Goal: Task Accomplishment & Management: Use online tool/utility

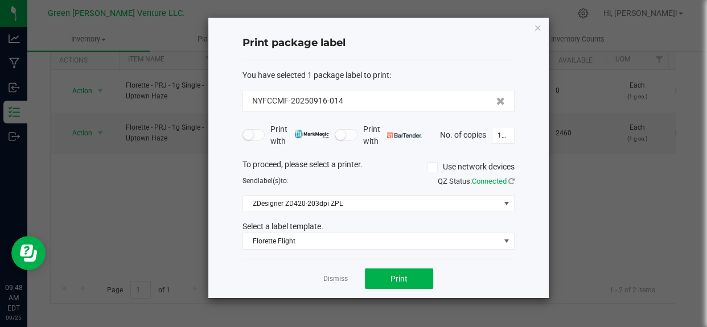
click at [318, 276] on div "Dismiss Print" at bounding box center [379, 278] width 272 height 39
click at [322, 276] on div "Dismiss Print" at bounding box center [379, 278] width 272 height 39
click at [332, 282] on link "Dismiss" at bounding box center [335, 279] width 24 height 10
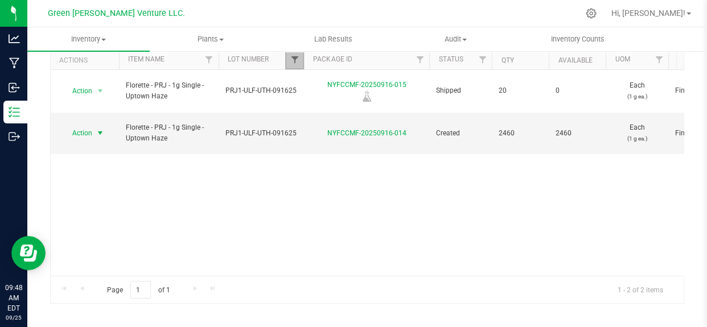
click at [292, 60] on span "Filter" at bounding box center [294, 59] width 9 height 9
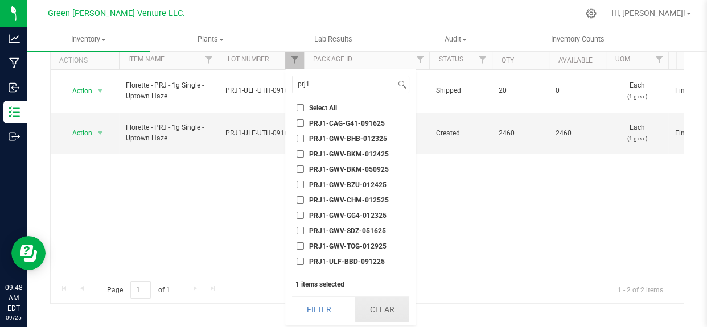
click at [383, 307] on button "Clear" at bounding box center [382, 309] width 55 height 25
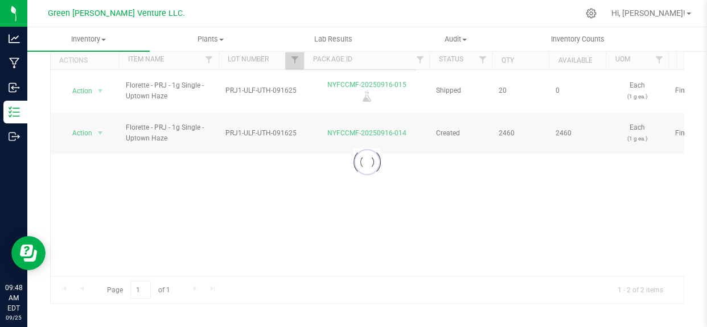
scroll to position [3330, 0]
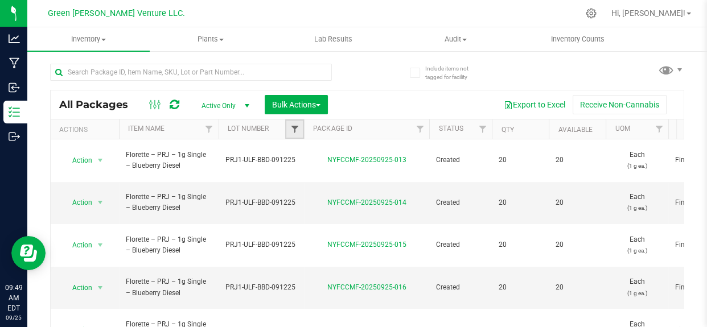
click at [292, 129] on span "Filter" at bounding box center [294, 129] width 9 height 9
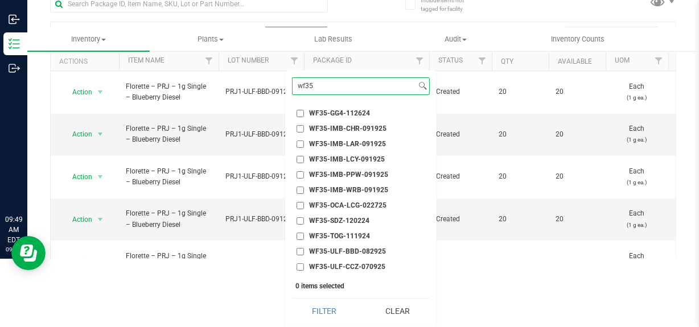
scroll to position [92, 0]
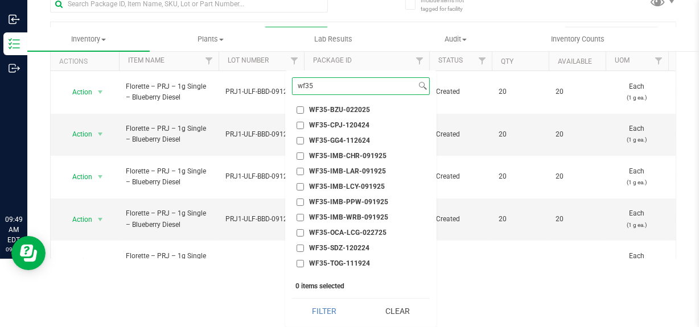
type input "wf35"
click at [359, 153] on span "WF35-IMB-CHR-091925" at bounding box center [347, 156] width 77 height 7
click at [304, 153] on input "WF35-IMB-CHR-091925" at bounding box center [300, 156] width 7 height 7
checkbox input "true"
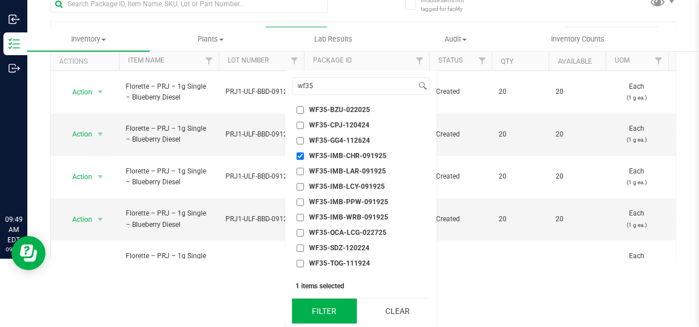
click at [325, 310] on button "Filter" at bounding box center [324, 311] width 65 height 25
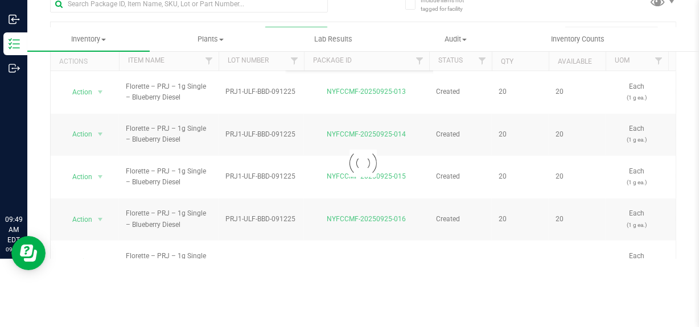
scroll to position [0, 0]
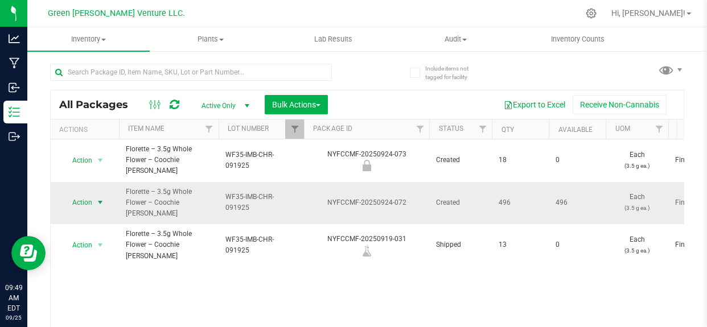
click at [87, 195] on span "Action" at bounding box center [77, 203] width 31 height 16
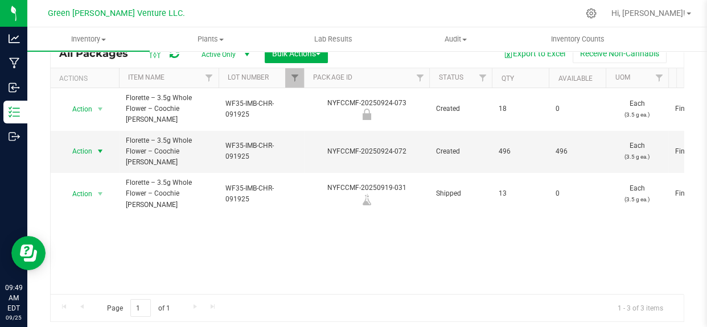
scroll to position [69, 0]
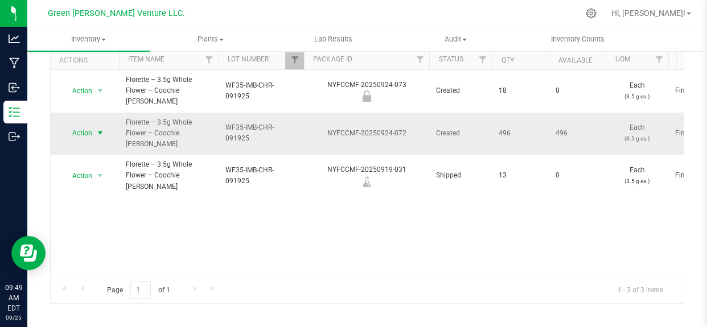
click at [104, 129] on span "select" at bounding box center [100, 133] width 9 height 9
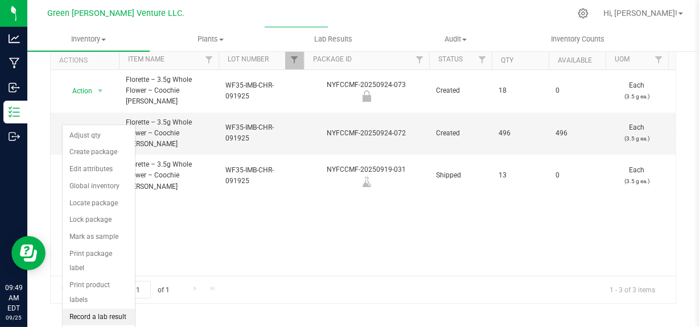
click at [99, 309] on li "Record a lab result" at bounding box center [99, 317] width 72 height 17
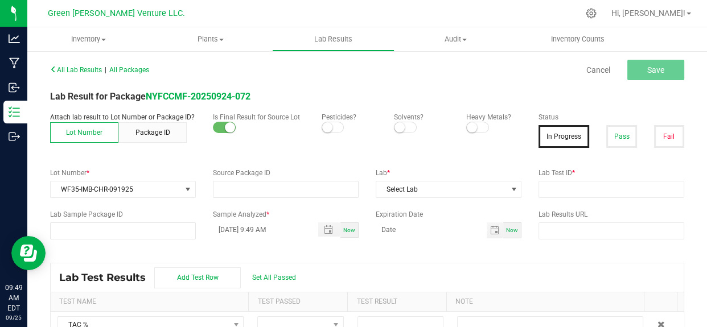
type input "NYFCCMF-20250924-072"
click at [322, 126] on small at bounding box center [327, 127] width 10 height 10
click at [478, 122] on span at bounding box center [477, 127] width 23 height 11
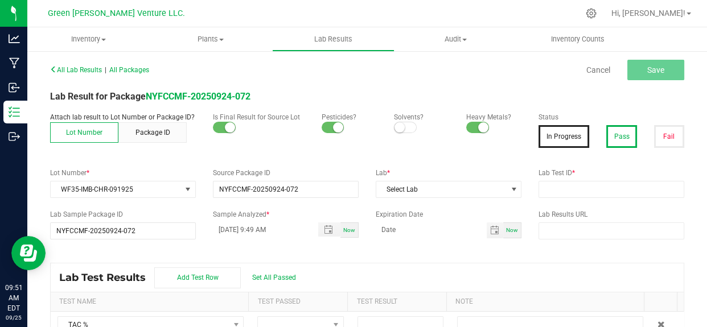
click at [610, 133] on button "Pass" at bounding box center [621, 136] width 30 height 23
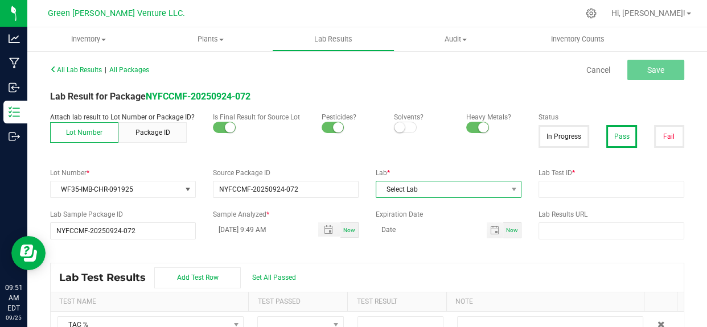
click at [445, 187] on span "Select Lab" at bounding box center [441, 190] width 130 height 16
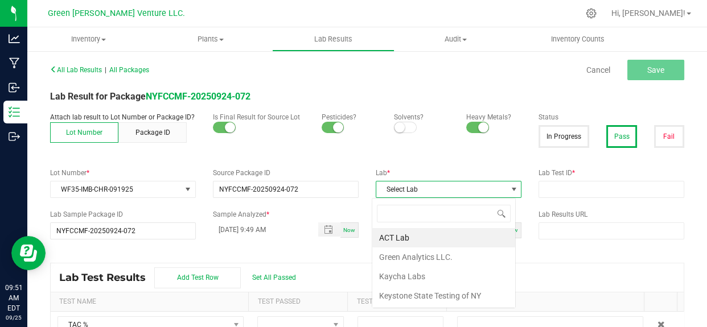
scroll to position [17, 143]
click at [417, 278] on li "Kaycha Labs" at bounding box center [443, 276] width 143 height 19
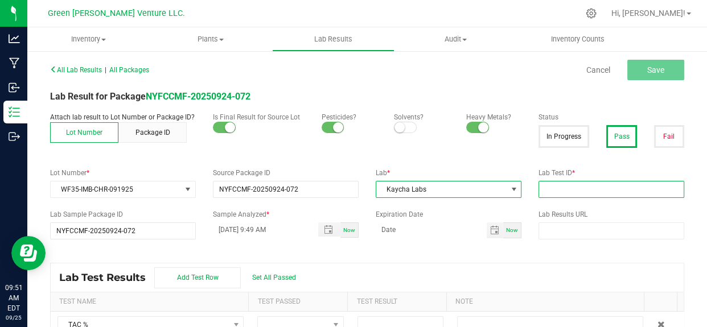
click at [572, 185] on input "text" at bounding box center [612, 189] width 146 height 17
paste input "AL50920001-008"
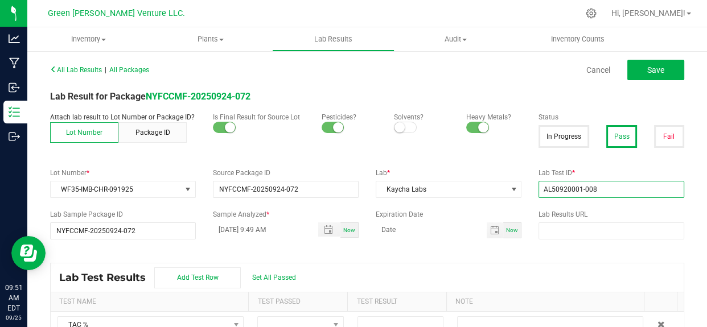
type input "AL50920001-008"
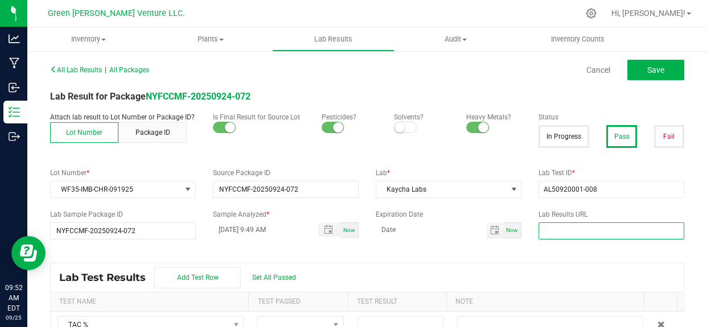
click at [549, 223] on input "text" at bounding box center [612, 231] width 146 height 17
paste input "[URL][DOMAIN_NAME]"
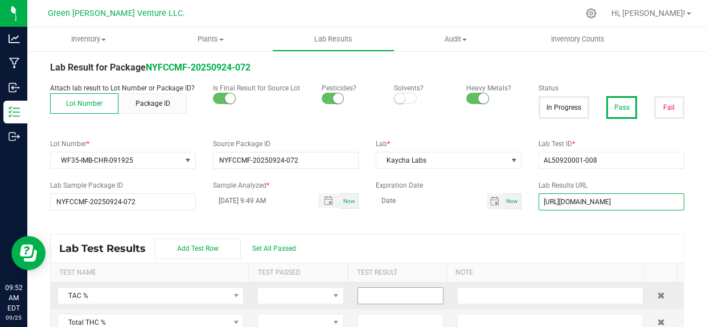
scroll to position [60, 0]
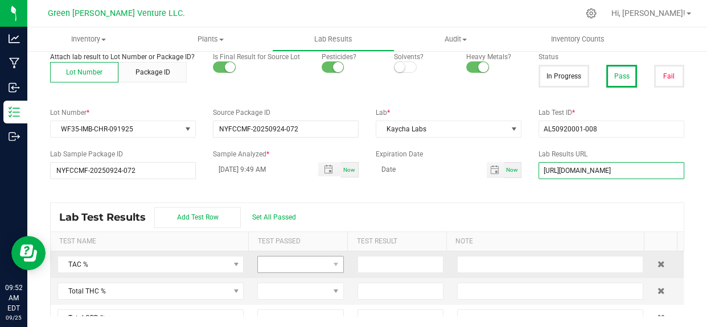
type input "[URL][DOMAIN_NAME]"
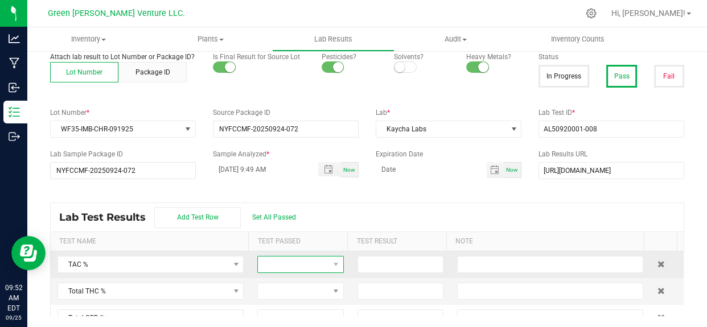
click at [292, 258] on span at bounding box center [293, 265] width 71 height 16
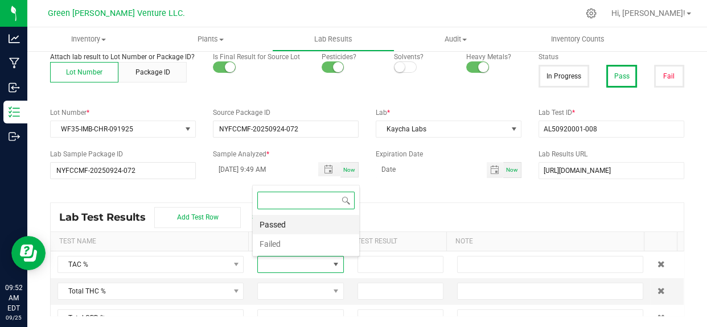
scroll to position [17, 82]
click at [285, 223] on li "Passed" at bounding box center [306, 224] width 106 height 19
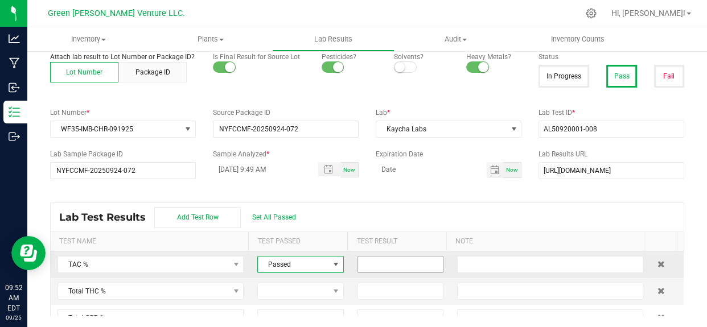
click at [385, 262] on input at bounding box center [400, 265] width 85 height 16
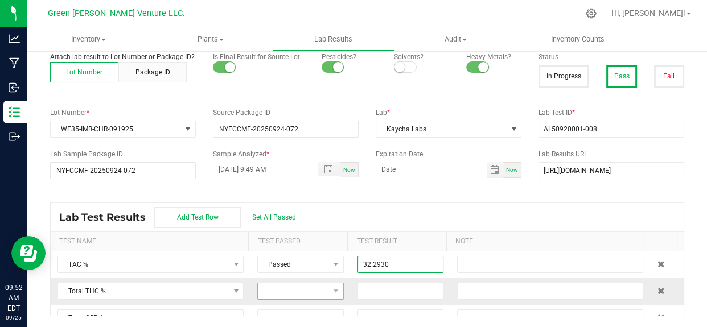
type input "32.2930"
click at [266, 289] on span at bounding box center [293, 292] width 71 height 16
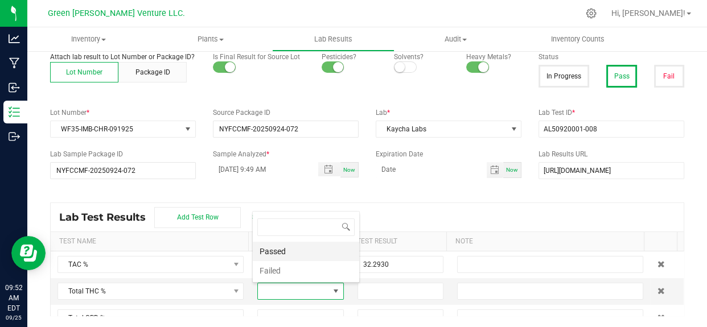
click at [277, 257] on li "Passed" at bounding box center [306, 251] width 106 height 19
click at [377, 291] on input at bounding box center [400, 292] width 85 height 16
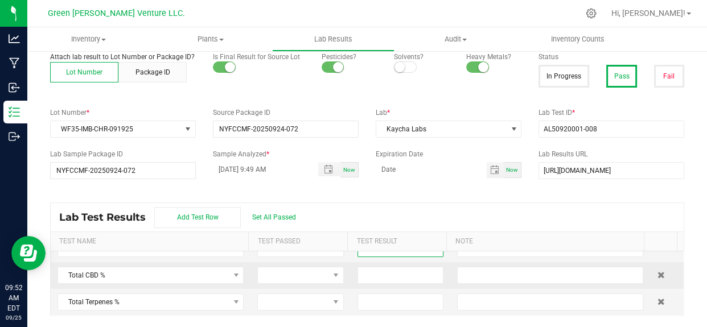
scroll to position [51, 0]
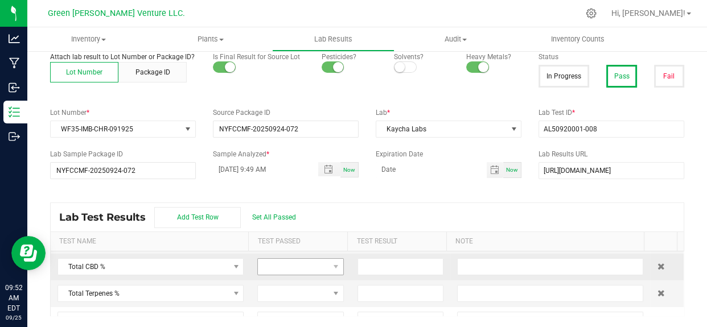
type input "28.9196"
click at [303, 260] on span at bounding box center [293, 267] width 71 height 16
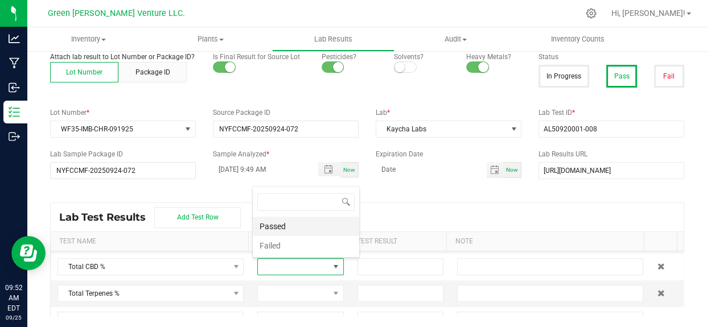
click at [267, 228] on li "Passed" at bounding box center [306, 226] width 106 height 19
click at [233, 168] on input "[DATE] 9:49 AM" at bounding box center [259, 169] width 93 height 14
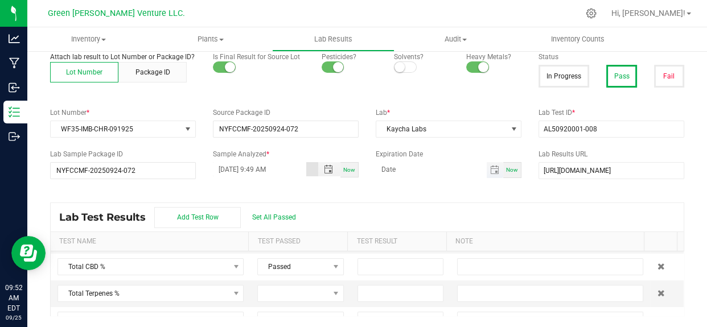
type input "[DATE] 9:49 AM"
click at [390, 166] on input at bounding box center [431, 169] width 111 height 14
type input "[DATE]"
click at [429, 183] on div "All Lab Results | All Packages Cancel Save Lab Result for Package NYFCCMF-20250…" at bounding box center [367, 158] width 634 height 315
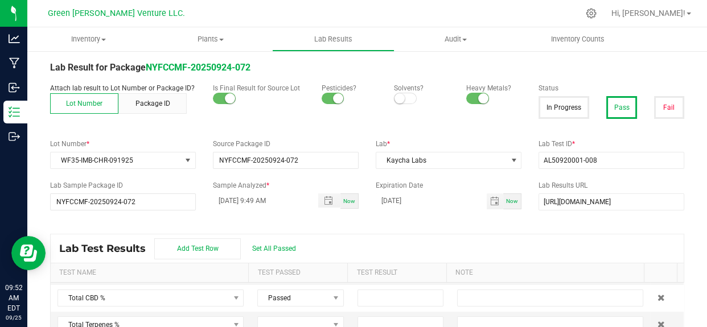
scroll to position [0, 0]
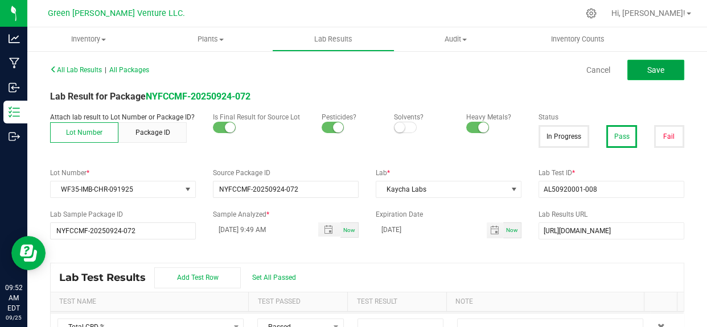
click at [643, 78] on button "Save" at bounding box center [655, 70] width 57 height 20
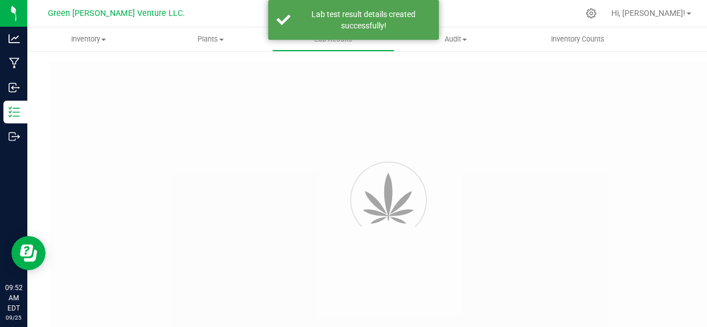
type input "NYFCCMF-20250924-072"
type input "AL50920001-008"
type input "NYFCCMF-20250924-072"
type input "[DATE] 9:49 AM"
type input "[DATE]"
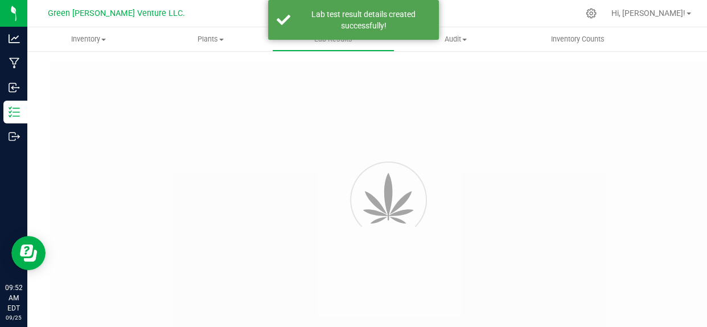
type input "[URL][DOMAIN_NAME]"
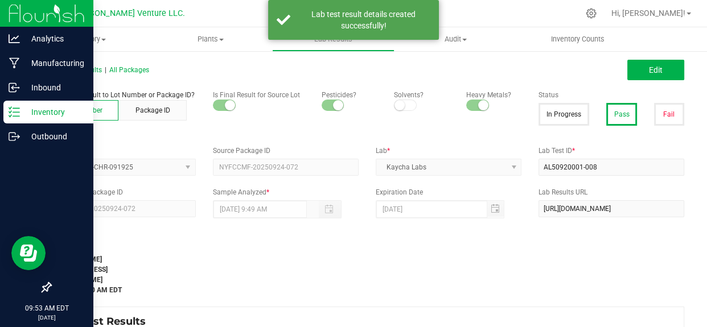
click at [36, 113] on p "Inventory" at bounding box center [54, 112] width 68 height 14
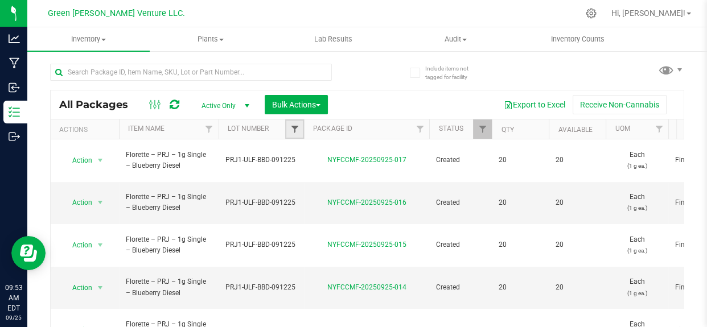
click at [297, 129] on span "Filter" at bounding box center [294, 129] width 9 height 9
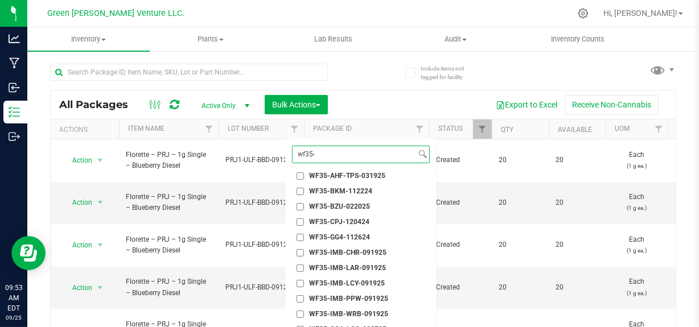
scroll to position [103, 0]
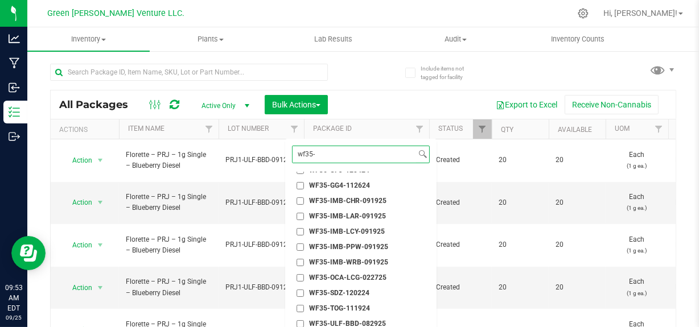
type input "wf35-"
click at [325, 199] on span "WF35-IMB-CHR-091925" at bounding box center [347, 201] width 77 height 7
click at [304, 199] on input "WF35-IMB-CHR-091925" at bounding box center [300, 201] width 7 height 7
checkbox input "true"
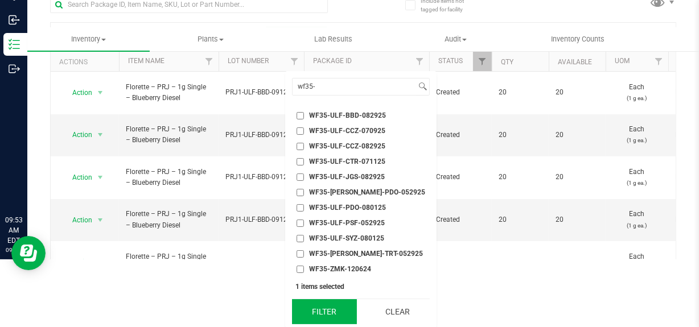
scroll to position [68, 0]
click at [321, 313] on button "Filter" at bounding box center [324, 311] width 65 height 25
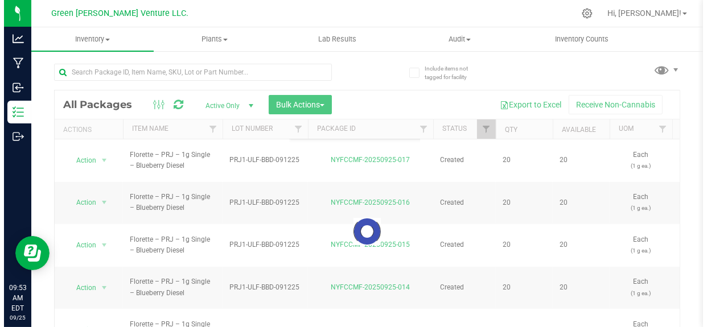
scroll to position [0, 0]
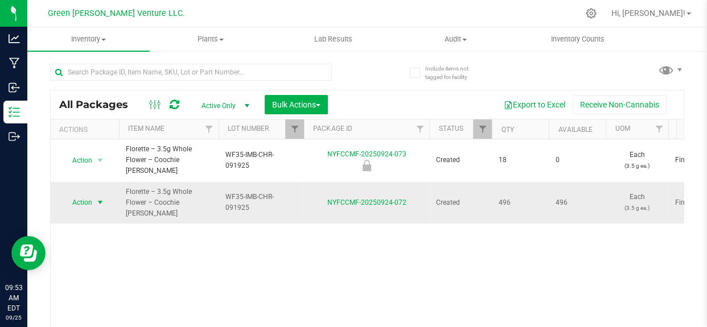
click at [77, 195] on span "Action" at bounding box center [77, 203] width 31 height 16
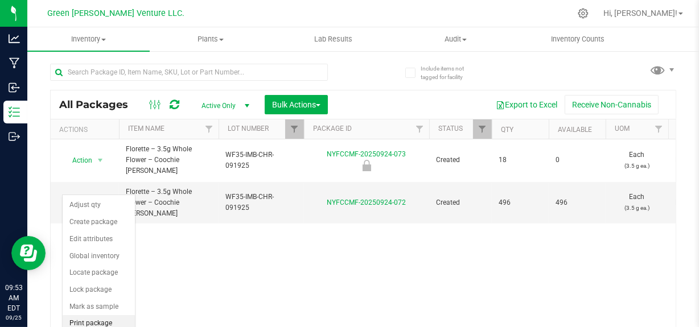
click at [101, 325] on li "Print package label" at bounding box center [99, 330] width 72 height 31
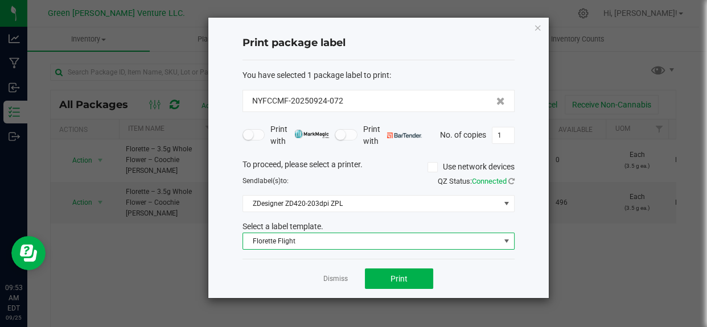
click at [264, 242] on span "Florette Flight" at bounding box center [371, 241] width 257 height 16
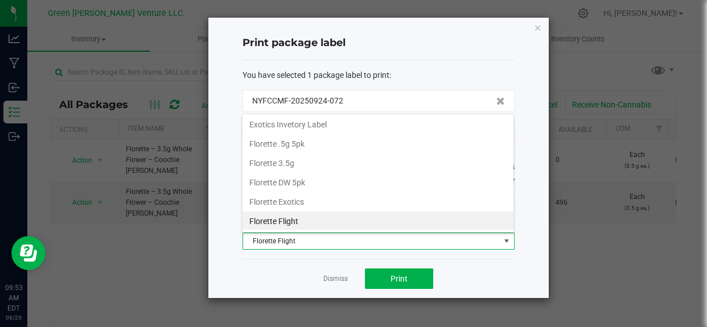
scroll to position [17, 272]
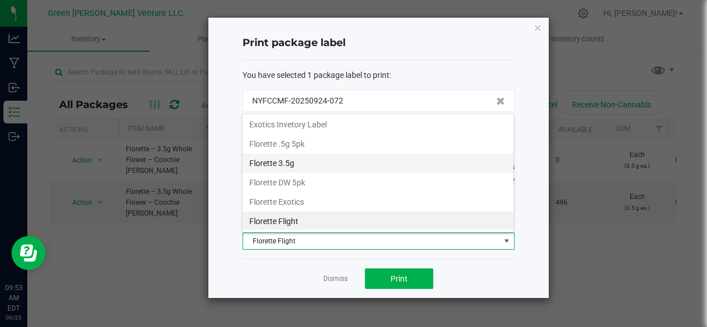
click at [303, 160] on li "Florette 3.5g" at bounding box center [378, 163] width 271 height 19
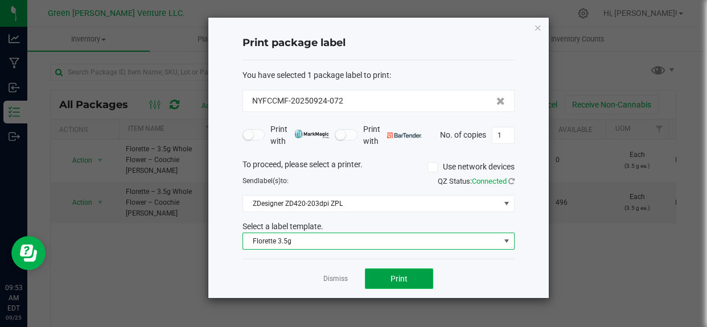
click at [389, 281] on button "Print" at bounding box center [399, 279] width 68 height 20
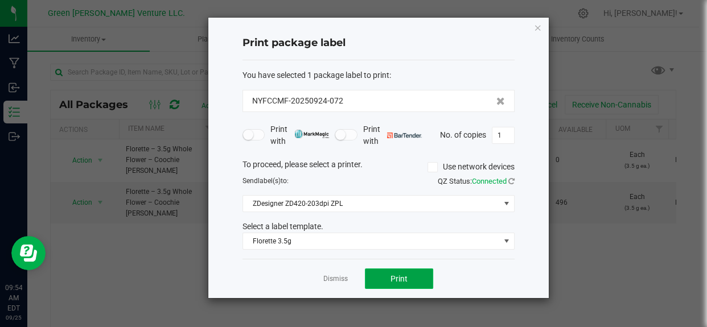
click at [386, 279] on button "Print" at bounding box center [399, 279] width 68 height 20
click at [334, 278] on link "Dismiss" at bounding box center [335, 279] width 24 height 10
